Goal: Transaction & Acquisition: Purchase product/service

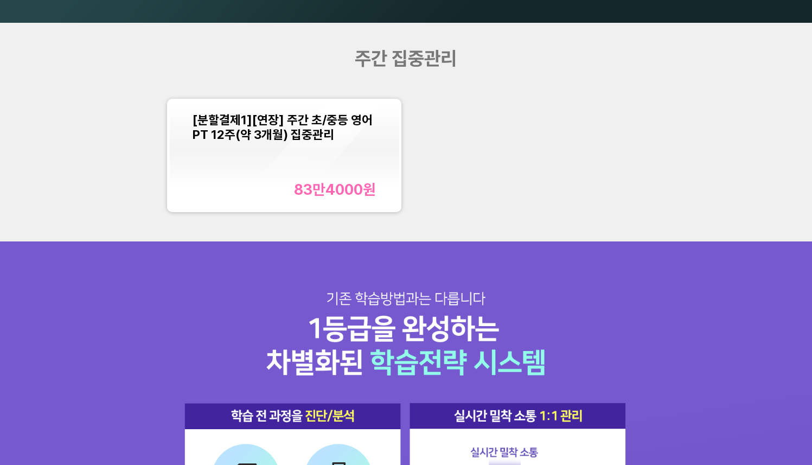
scroll to position [1056, 0]
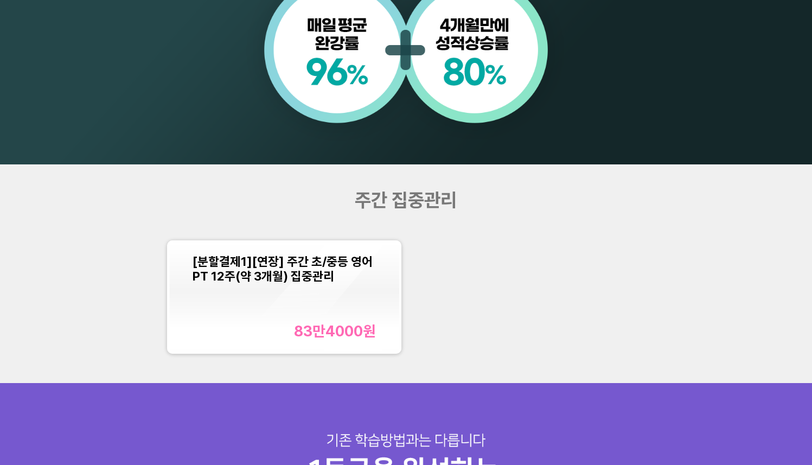
scroll to position [919, 0]
